Goal: Task Accomplishment & Management: Use online tool/utility

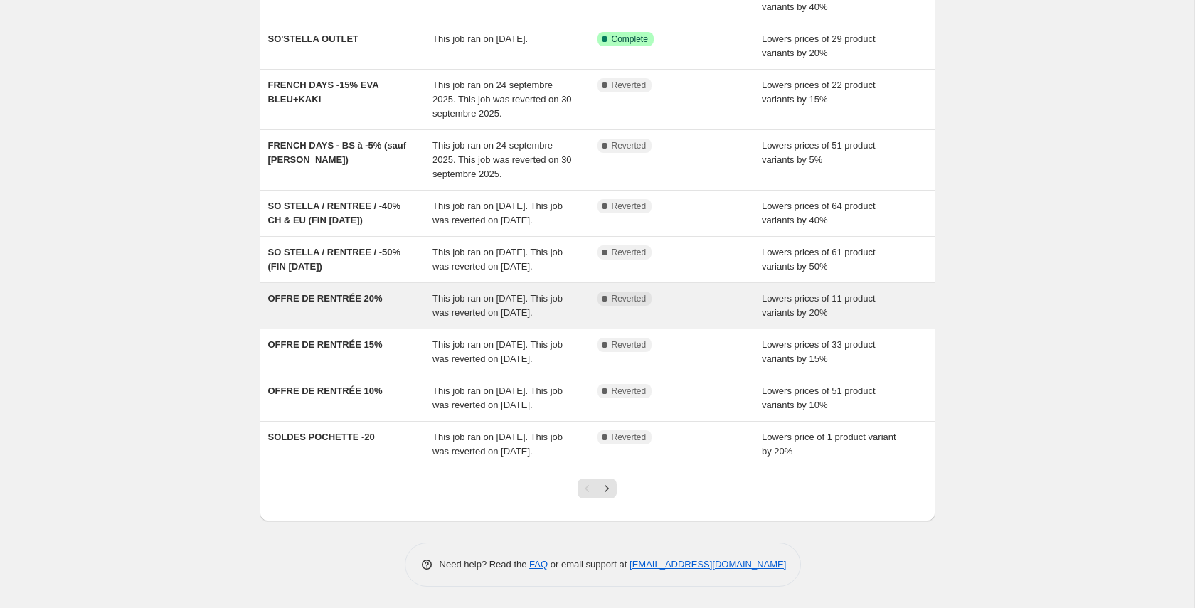
scroll to position [238, 0]
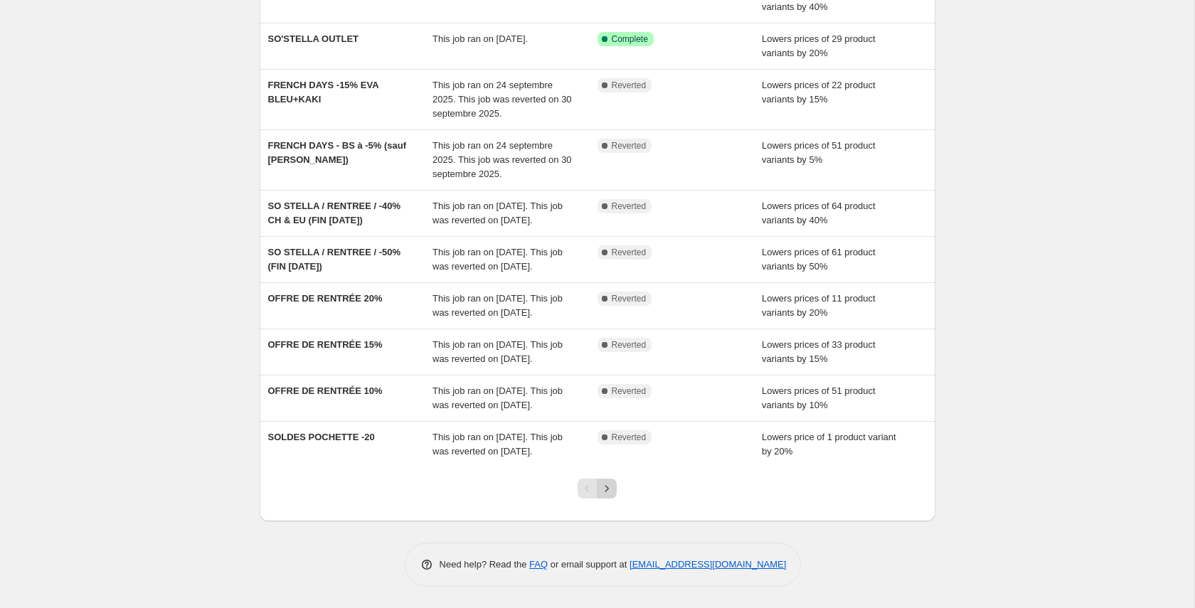
click at [609, 482] on icon "Next" at bounding box center [607, 489] width 14 height 14
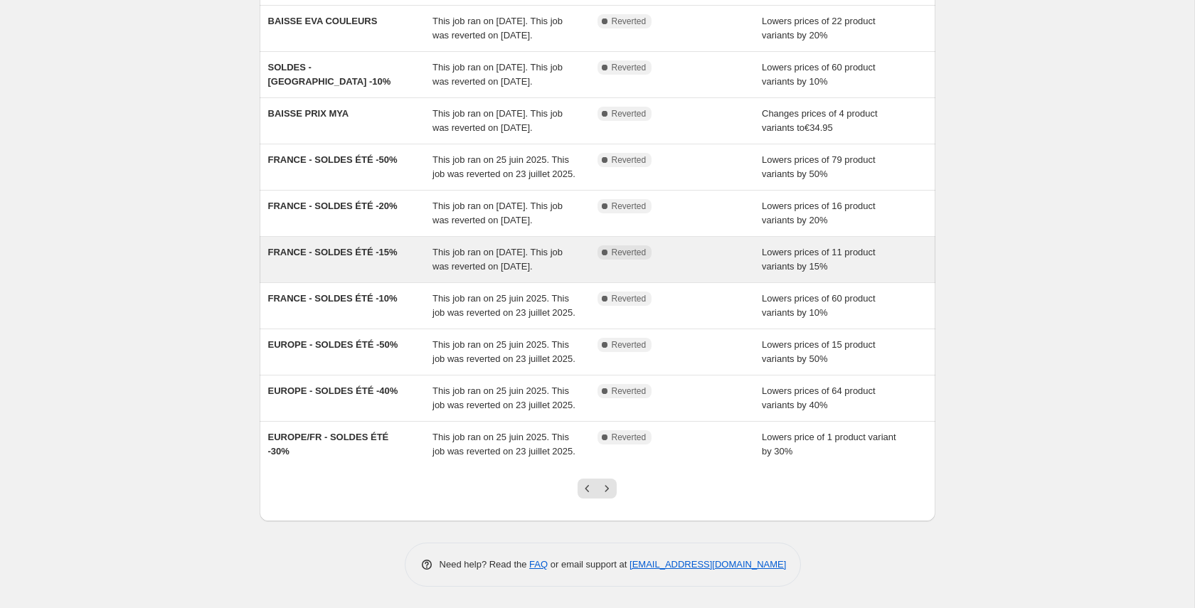
scroll to position [267, 0]
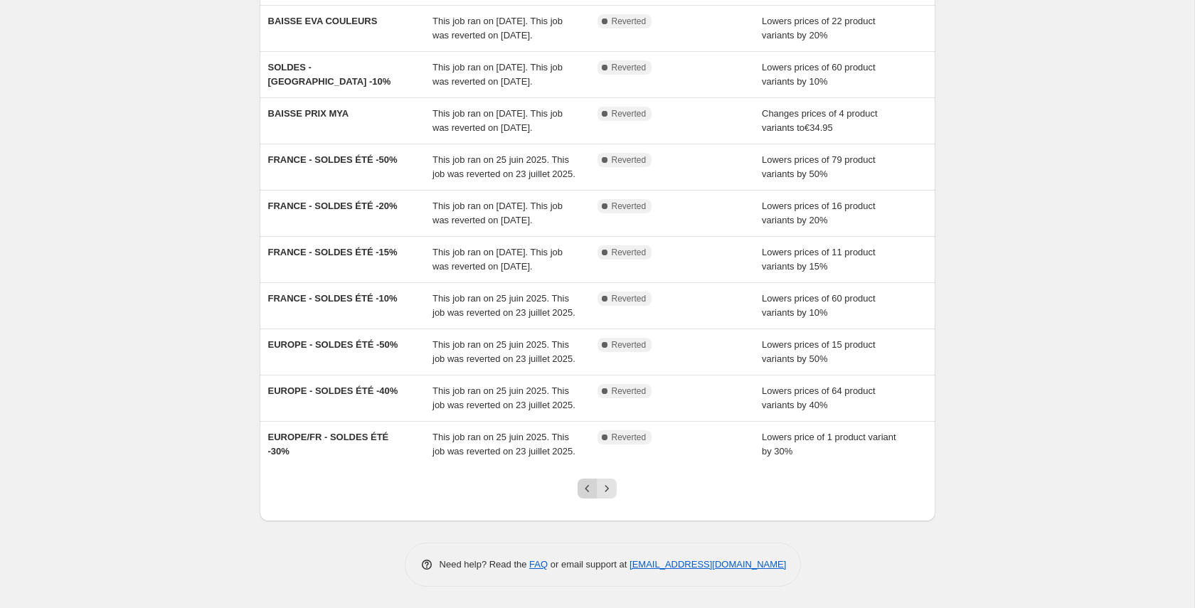
click at [583, 489] on icon "Previous" at bounding box center [587, 489] width 14 height 14
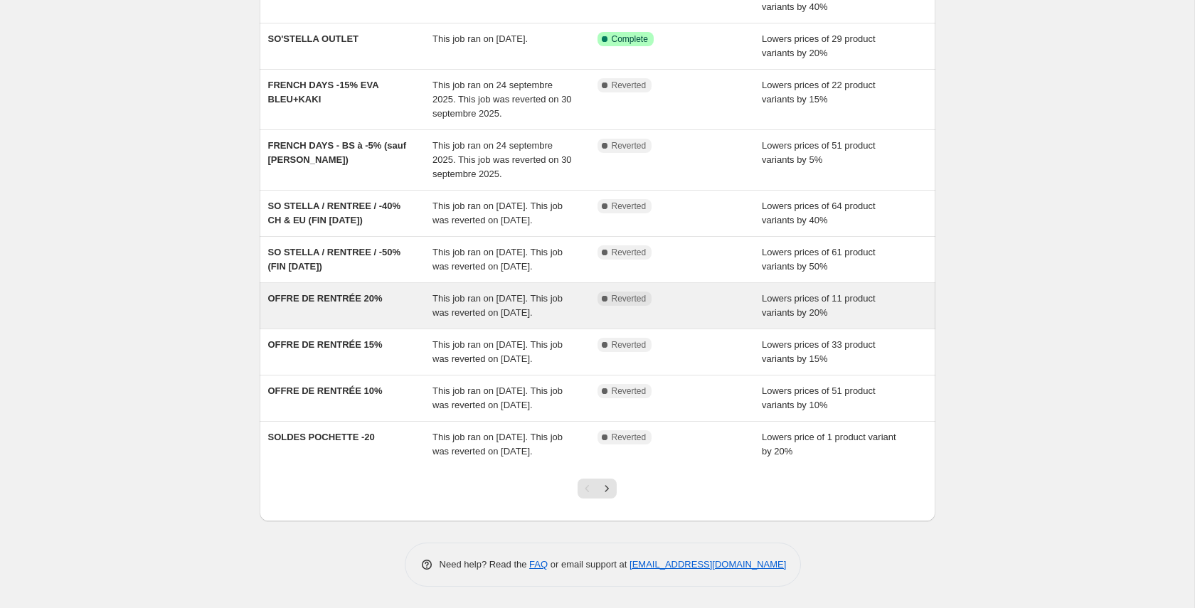
scroll to position [190, 0]
click at [727, 305] on div "Complete Reverted" at bounding box center [680, 306] width 165 height 28
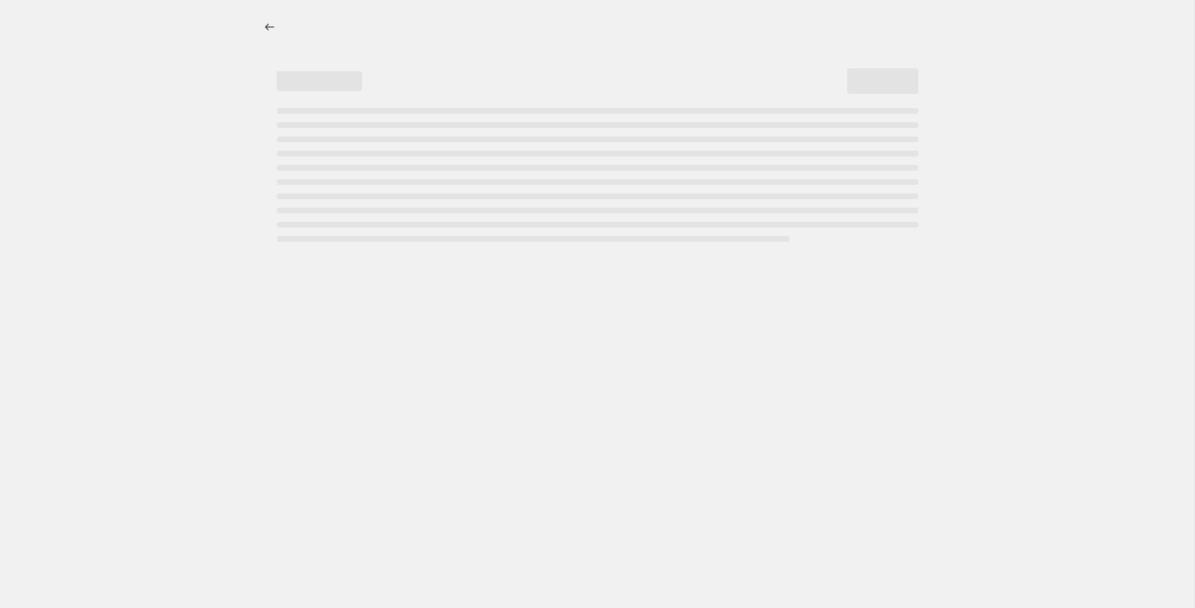
select select "percentage"
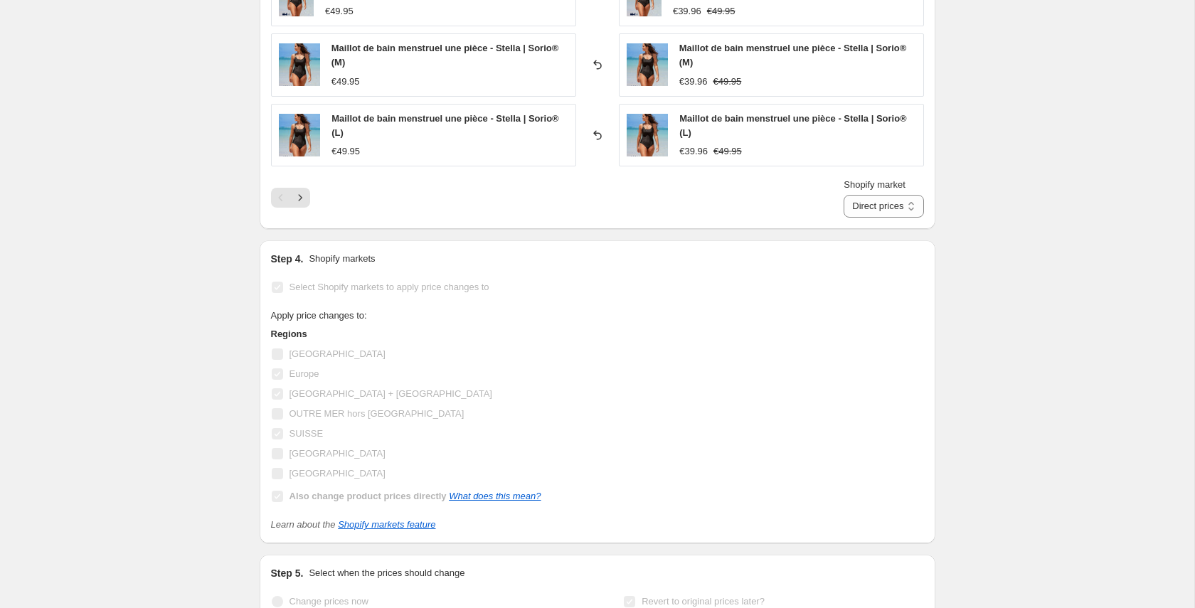
scroll to position [1158, 0]
